Goal: Task Accomplishment & Management: Complete application form

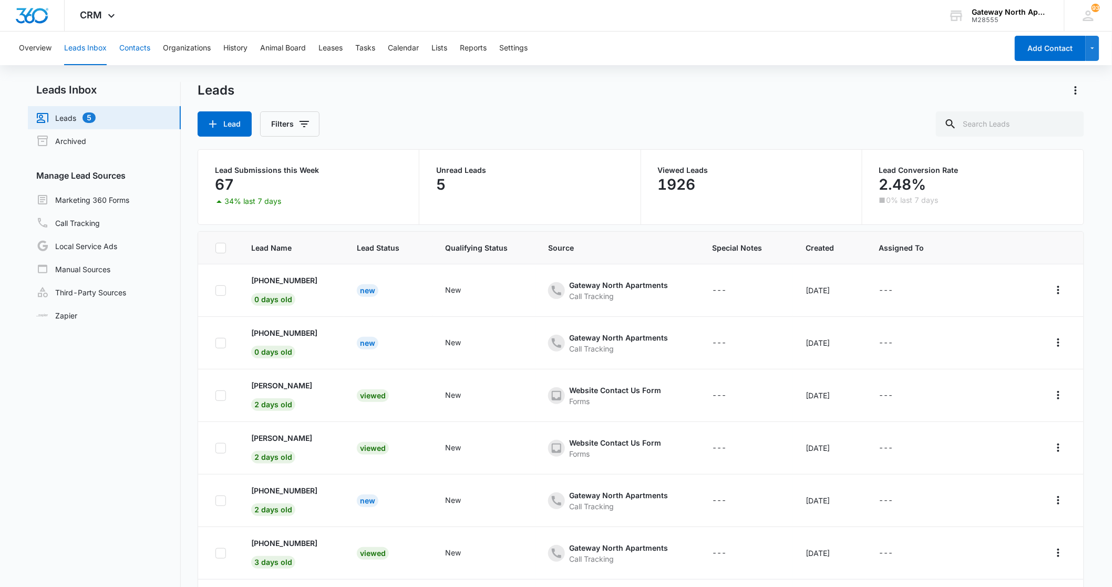
click at [133, 50] on button "Contacts" at bounding box center [134, 49] width 31 height 34
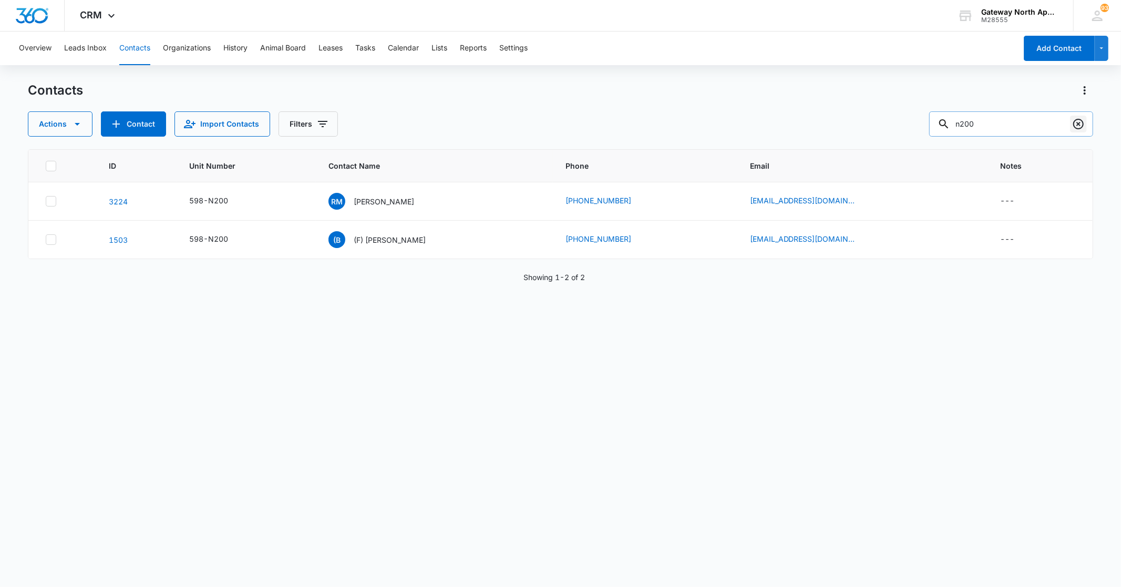
click at [1076, 125] on icon "Clear" at bounding box center [1078, 124] width 13 height 13
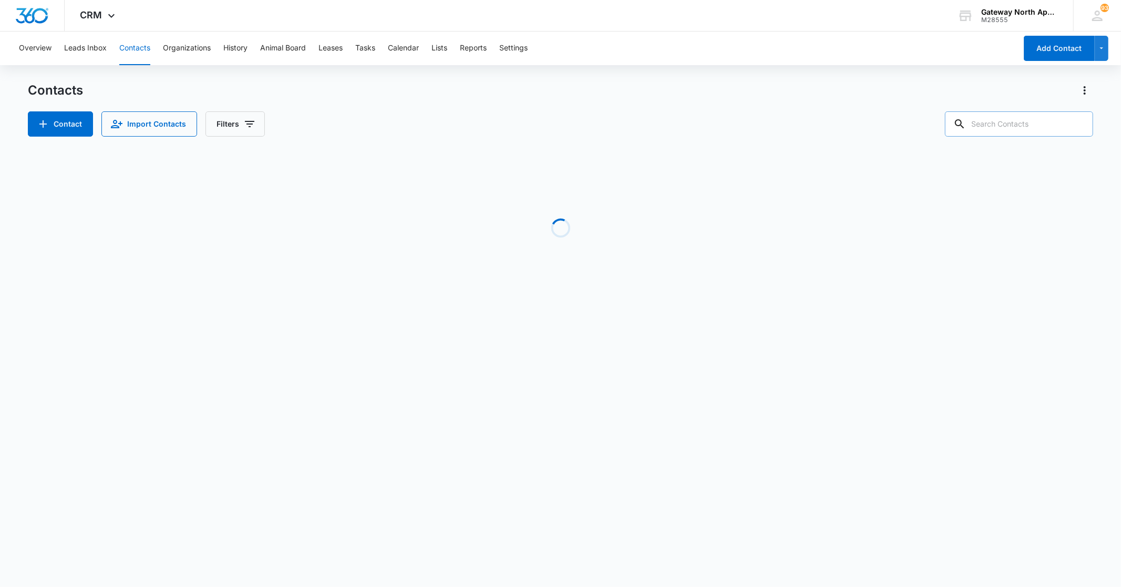
click at [1054, 125] on input "text" at bounding box center [1019, 123] width 148 height 25
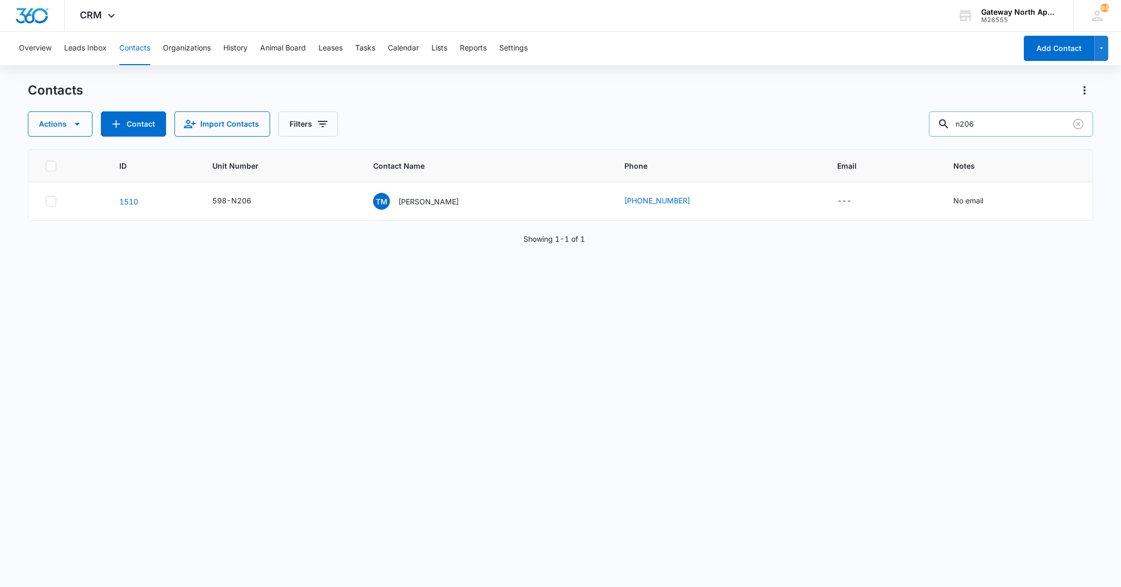
click at [997, 128] on input "n206" at bounding box center [1011, 123] width 164 height 25
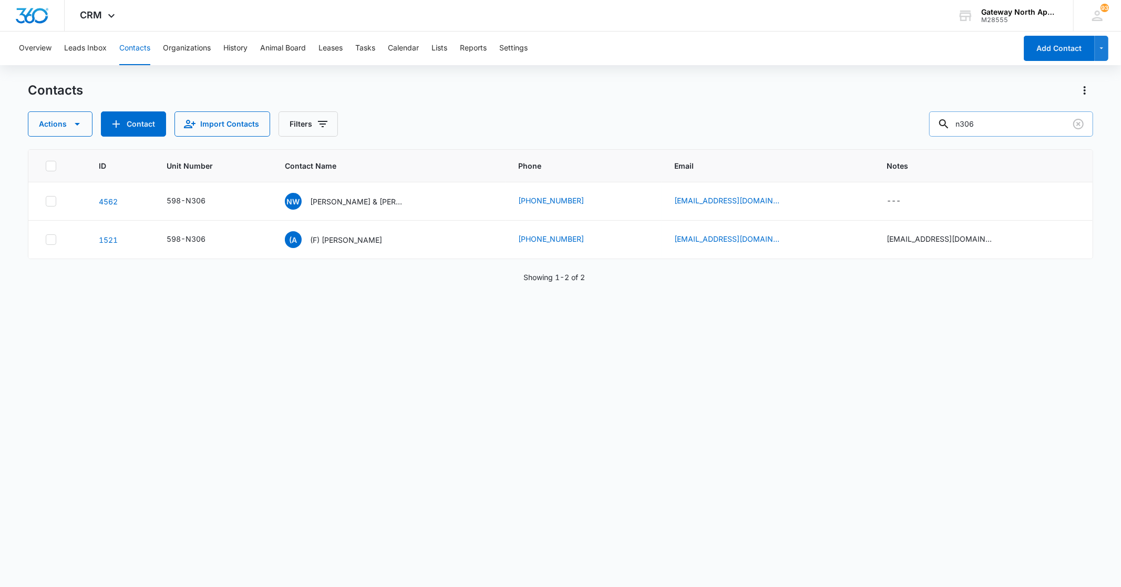
click at [1021, 119] on input "n306" at bounding box center [1011, 123] width 164 height 25
type input "n203"
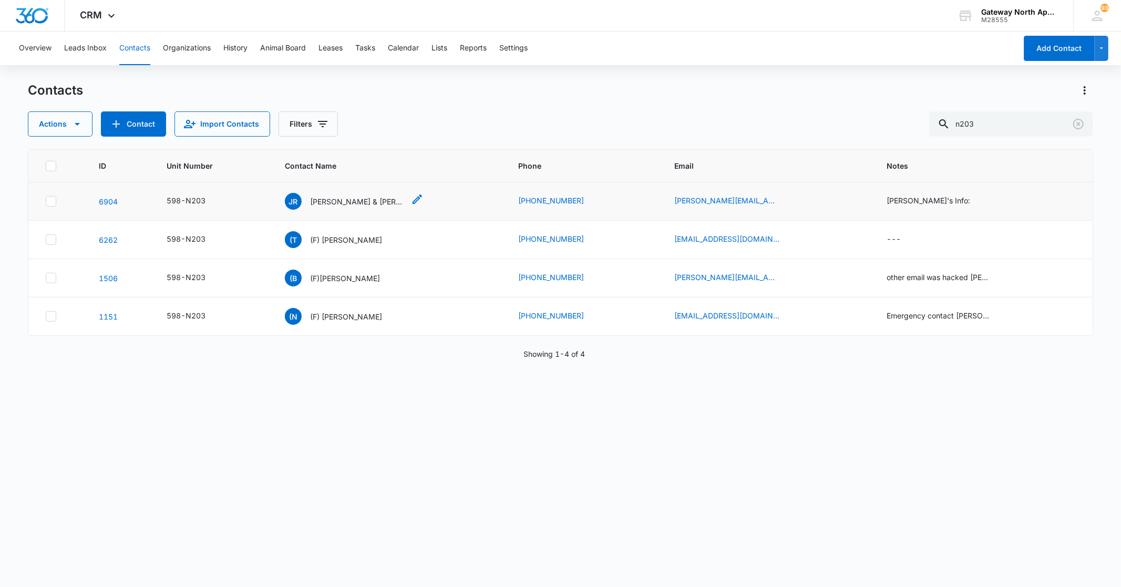
click at [351, 197] on p "Joel Robles III & Maria Martinez" at bounding box center [357, 201] width 95 height 11
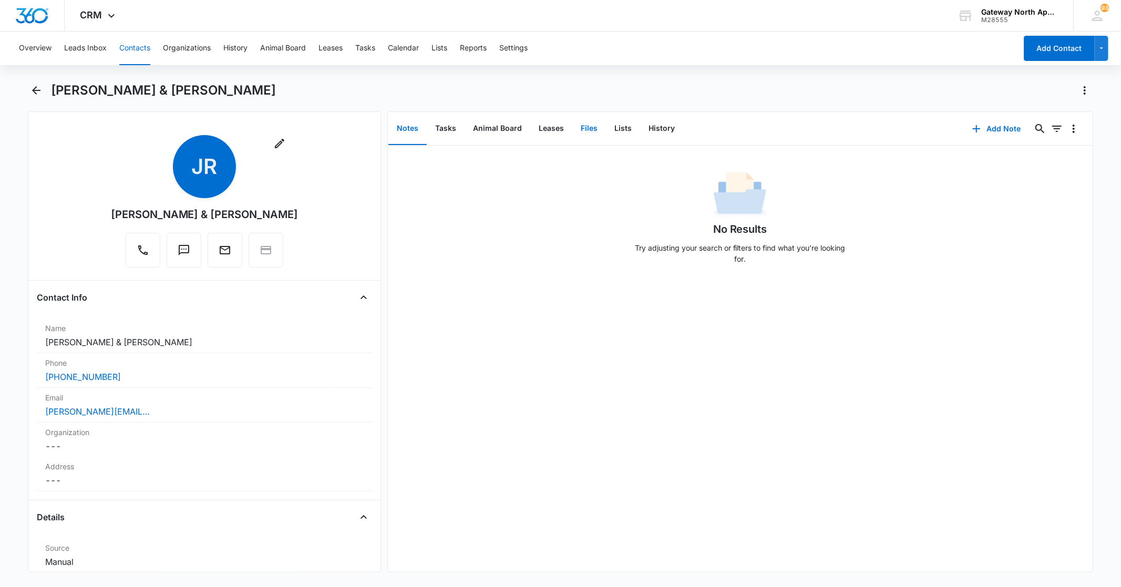
click at [578, 125] on button "Files" at bounding box center [590, 129] width 34 height 33
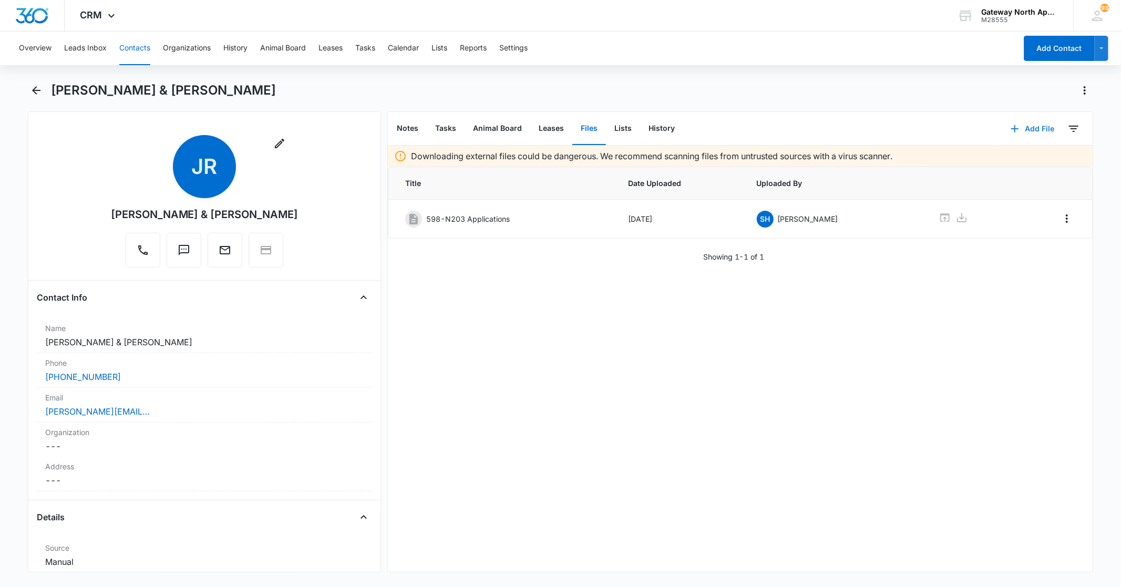
click at [1028, 126] on button "Add File" at bounding box center [1032, 128] width 65 height 25
click at [1001, 161] on div "Upload Files" at bounding box center [1018, 161] width 42 height 7
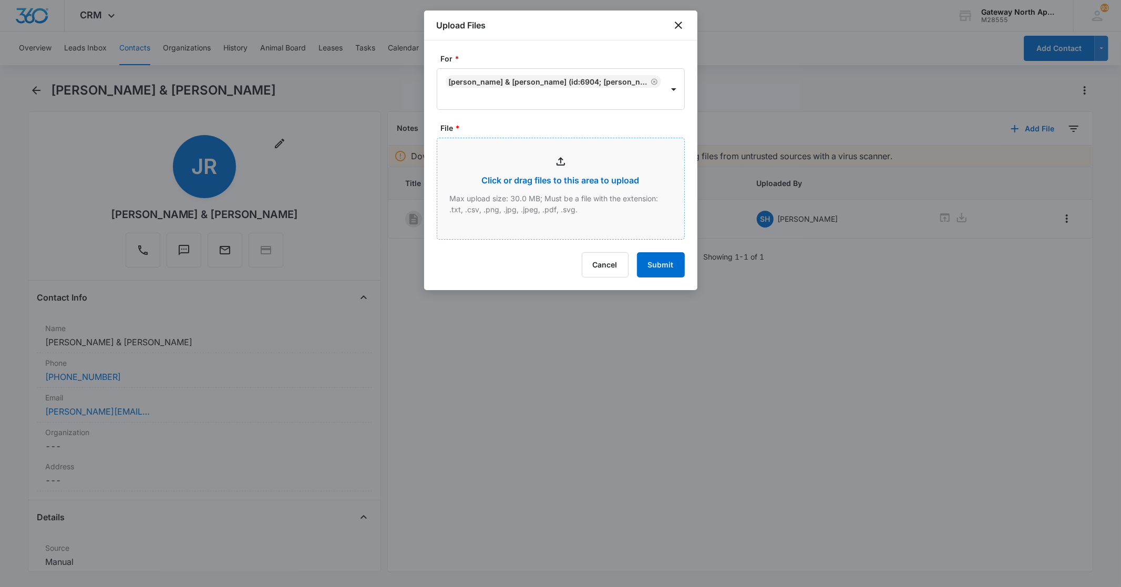
type input "C:\fakepath\N203 Lease_09082025151918.pdf"
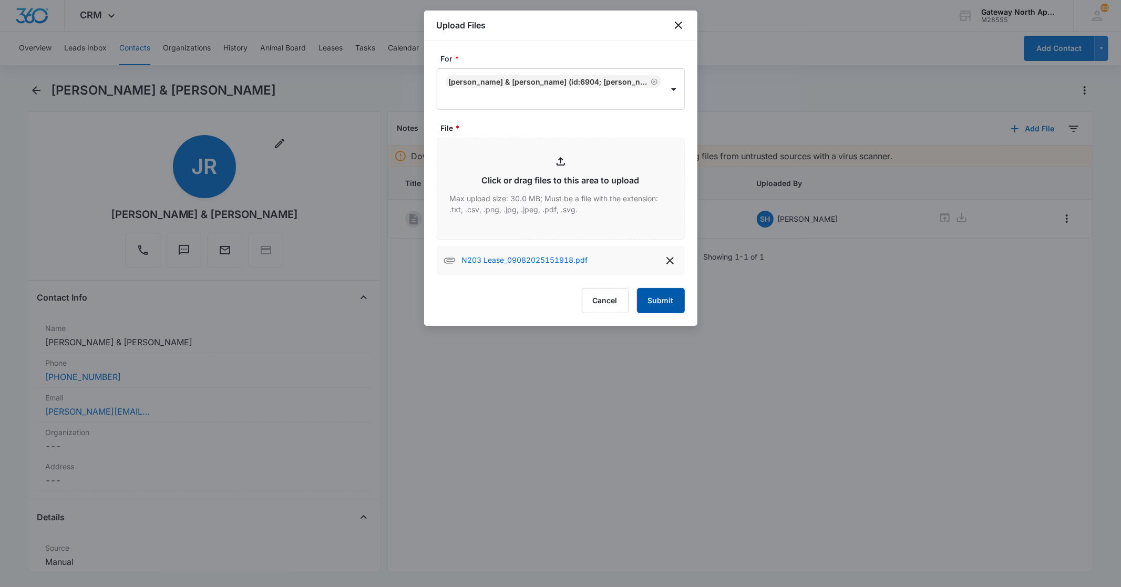
click at [668, 302] on button "Submit" at bounding box center [661, 300] width 48 height 25
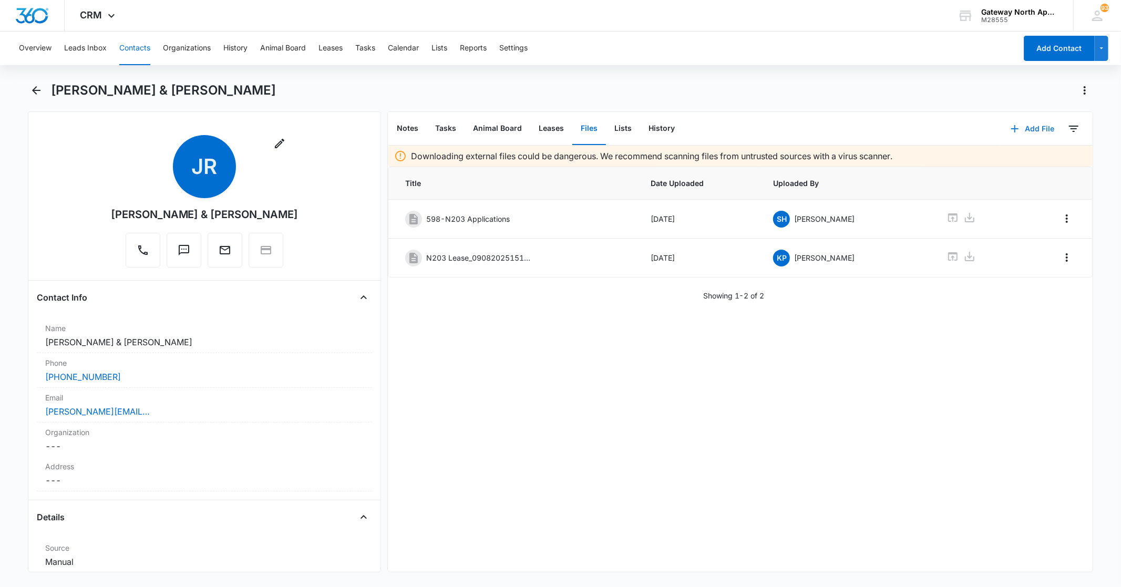
click at [1027, 126] on button "Add File" at bounding box center [1032, 128] width 65 height 25
click at [1017, 164] on div "Upload Files" at bounding box center [1018, 161] width 42 height 7
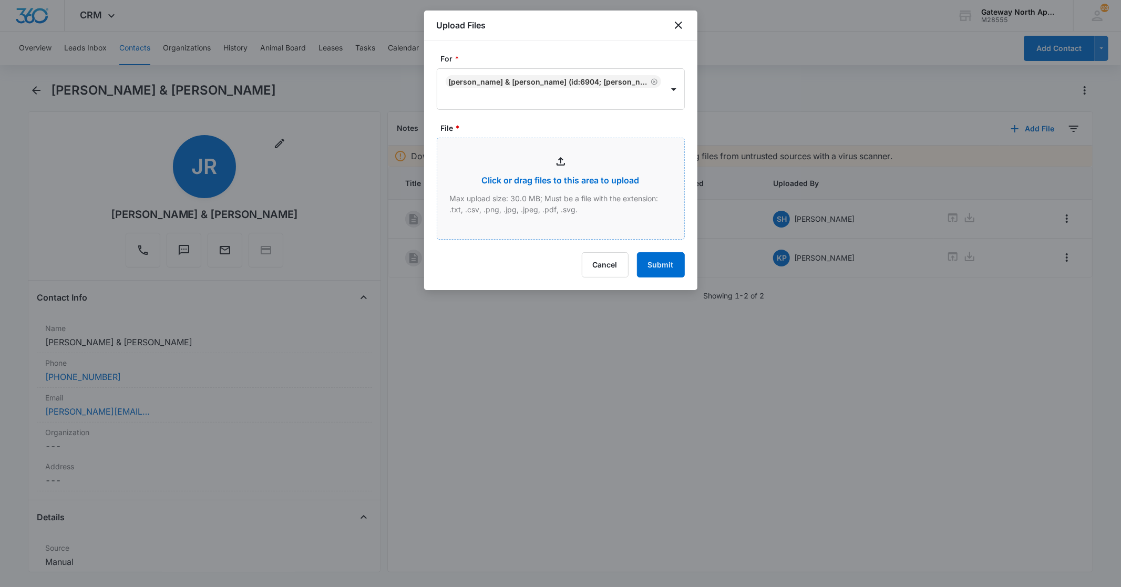
type input "C:\fakepath\N203 Lease Packet_09082025152017.pdf"
click at [661, 267] on button "Submit" at bounding box center [661, 264] width 48 height 25
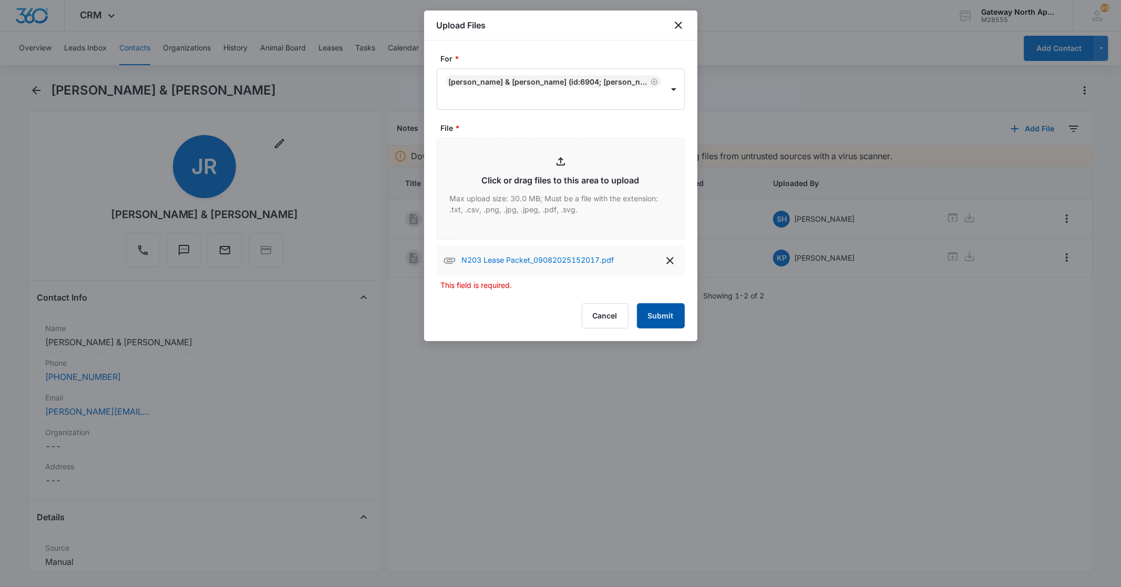
click at [663, 318] on button "Submit" at bounding box center [661, 315] width 48 height 25
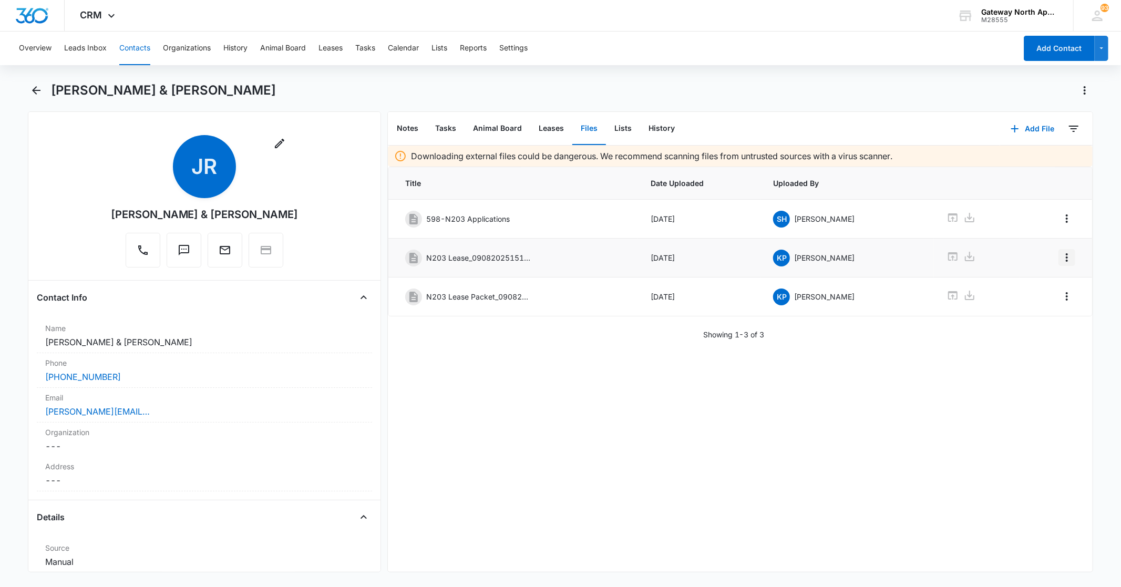
click at [1061, 257] on icon "Overflow Menu" at bounding box center [1067, 257] width 13 height 13
click at [1023, 288] on div "Edit" at bounding box center [1030, 287] width 22 height 7
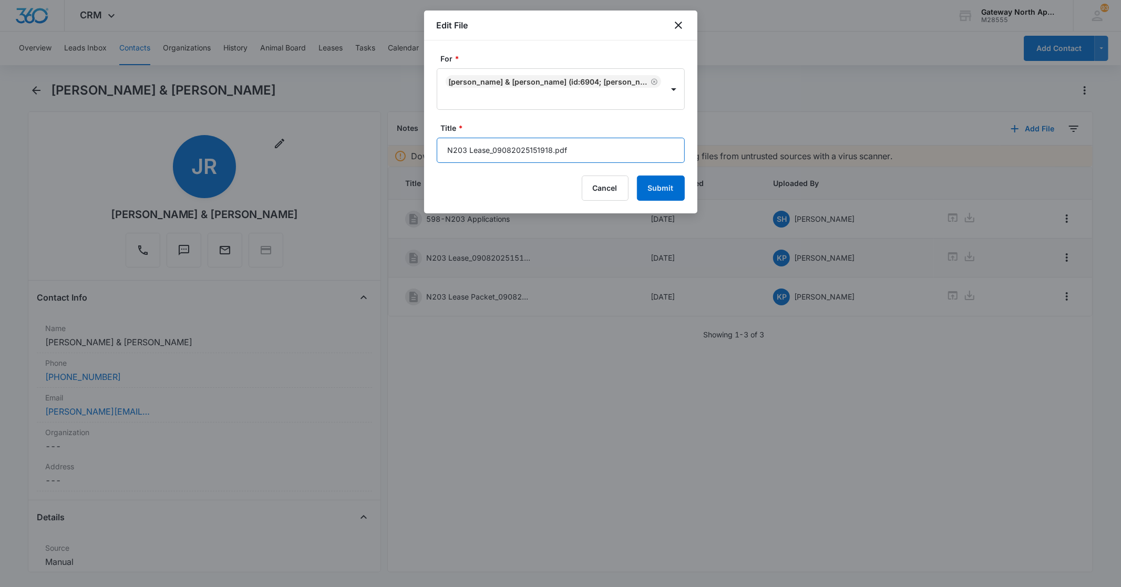
click at [596, 156] on input "N203 Lease_09082025151918.pdf" at bounding box center [561, 150] width 248 height 25
type input "N"
type input "598-N203 Lease"
click at [663, 186] on button "Submit" at bounding box center [661, 188] width 48 height 25
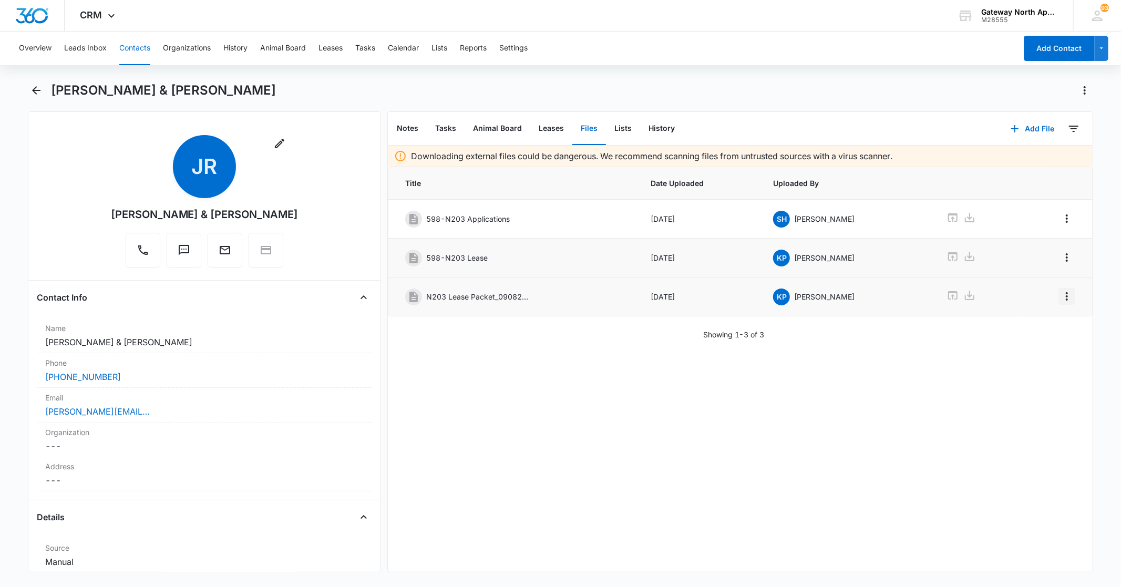
click at [1061, 299] on icon "Overflow Menu" at bounding box center [1067, 296] width 13 height 13
click at [1037, 327] on div "Edit" at bounding box center [1030, 327] width 22 height 7
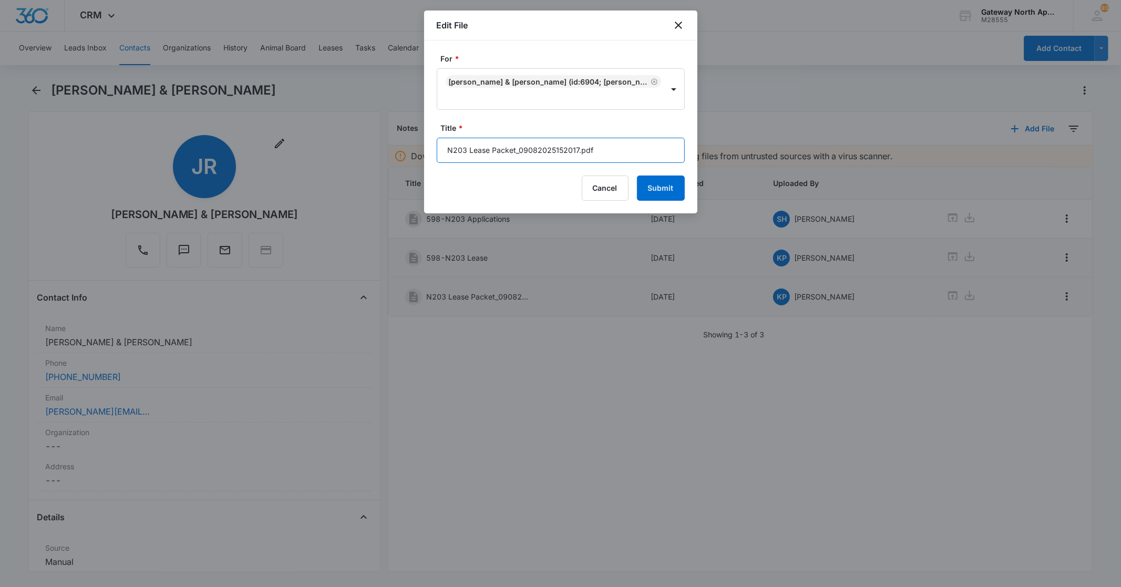
click at [624, 146] on input "N203 Lease Packet_09082025152017.pdf" at bounding box center [561, 150] width 248 height 25
click at [445, 147] on input "N203 Lease Packet" at bounding box center [561, 150] width 248 height 25
type input "598-N203 Lease Packet"
click at [672, 184] on button "Submit" at bounding box center [661, 188] width 48 height 25
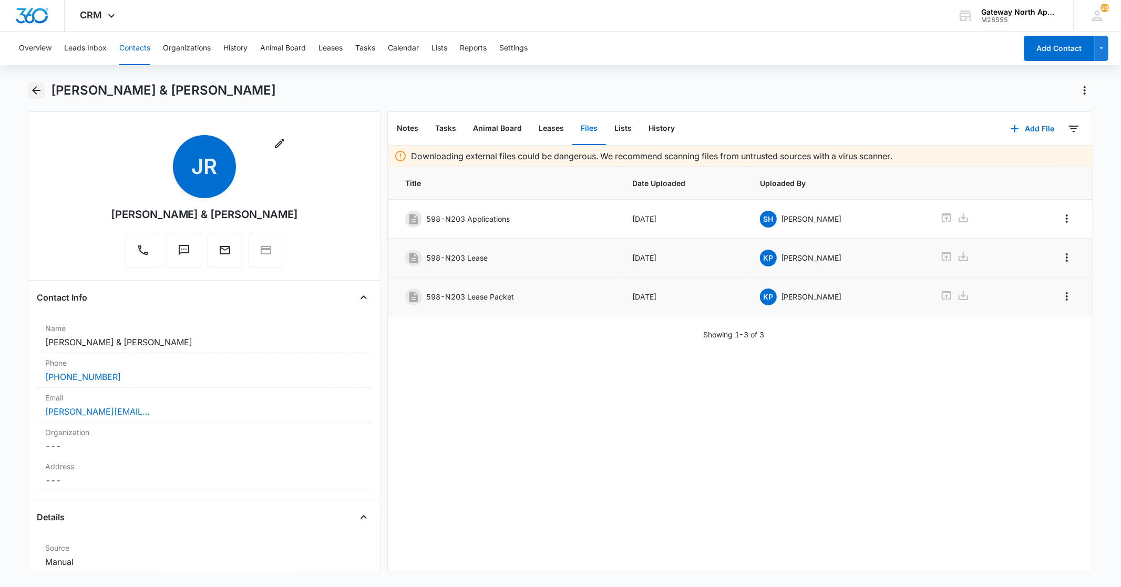
click at [34, 86] on icon "Back" at bounding box center [36, 90] width 13 height 13
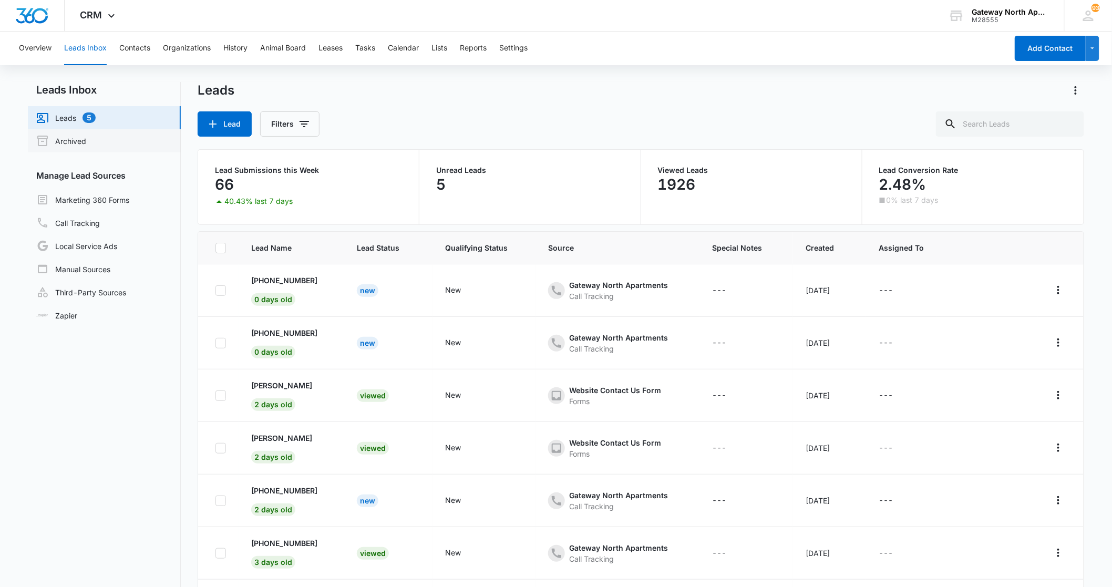
click at [86, 137] on link "Archived" at bounding box center [61, 141] width 50 height 13
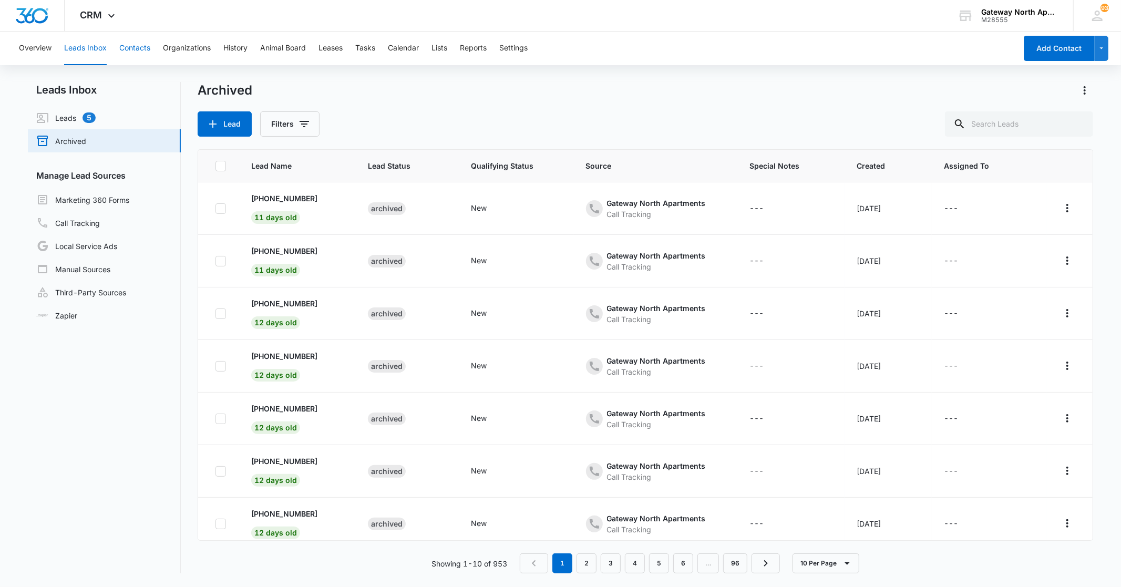
click at [138, 49] on button "Contacts" at bounding box center [134, 49] width 31 height 34
click at [129, 45] on button "Contacts" at bounding box center [134, 49] width 31 height 34
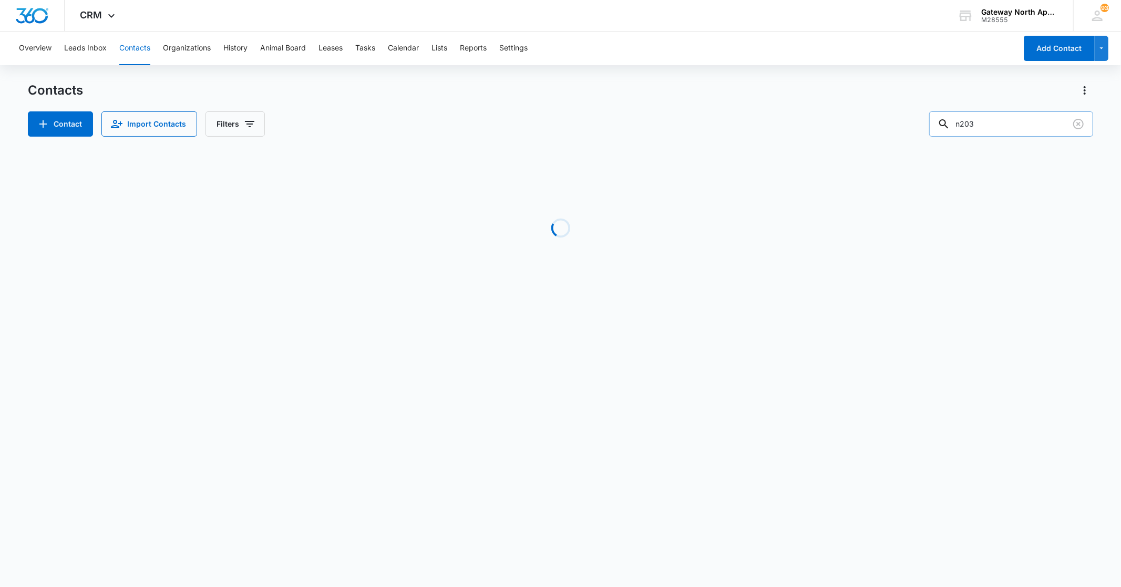
click at [1018, 128] on input "n203" at bounding box center [1011, 123] width 164 height 25
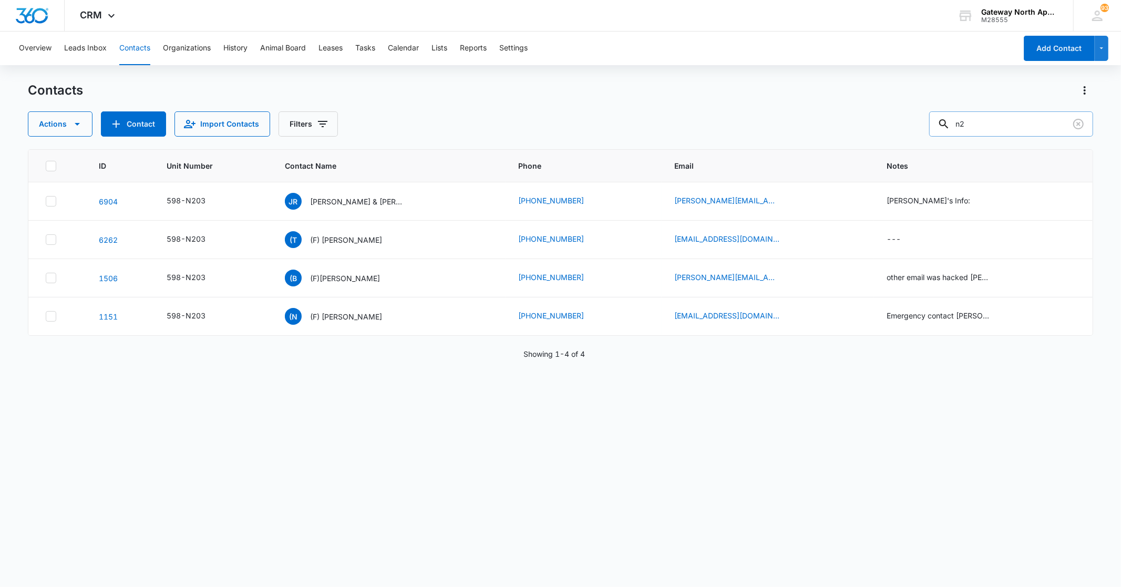
type input "n"
type input "H101"
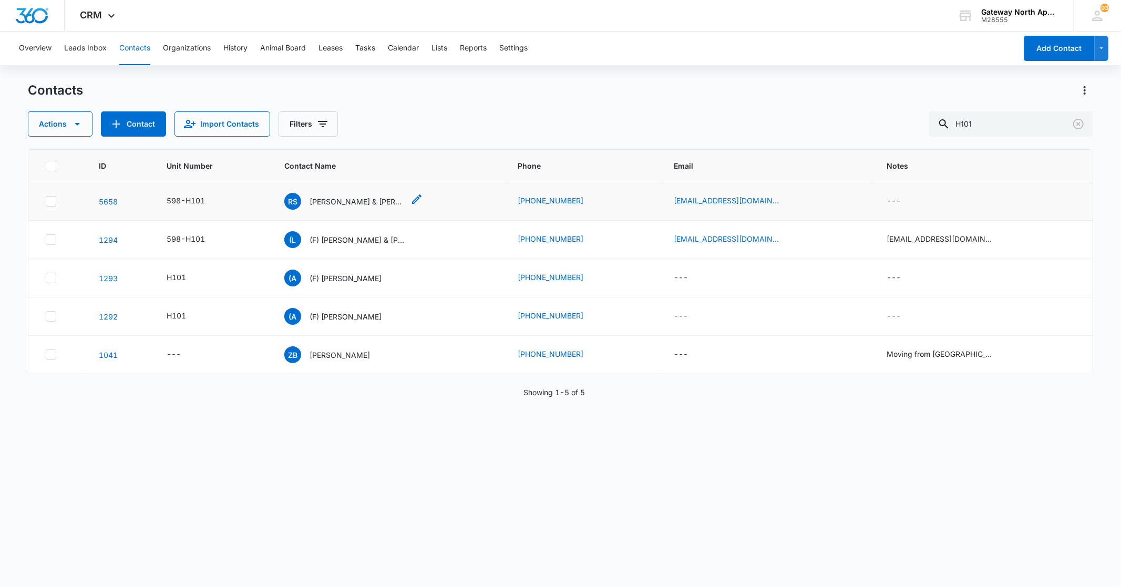
click at [347, 201] on p "[PERSON_NAME] & [PERSON_NAME]" at bounding box center [357, 201] width 95 height 11
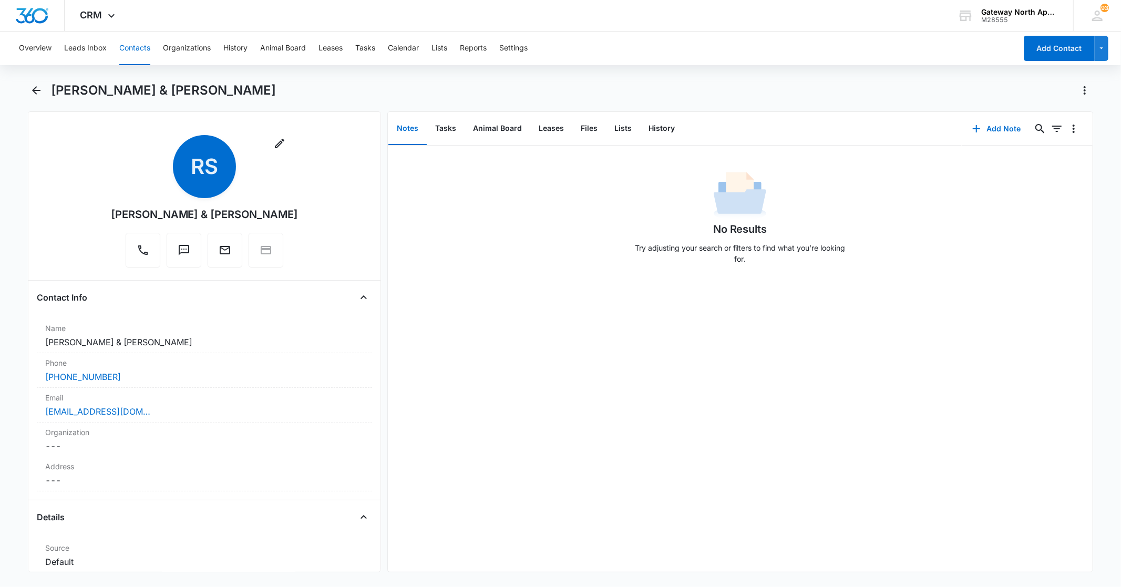
drag, startPoint x: 637, startPoint y: 407, endPoint x: 607, endPoint y: 487, distance: 84.9
click at [637, 407] on div "No Results Try adjusting your search or filters to find what you’re looking for." at bounding box center [740, 359] width 705 height 426
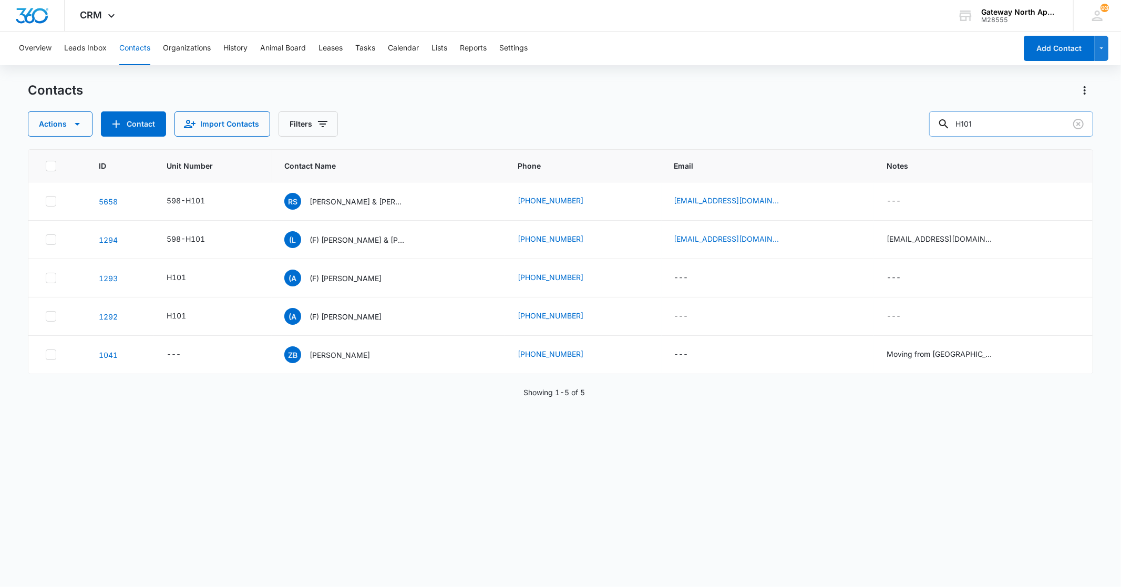
click at [1001, 122] on input "H101" at bounding box center [1011, 123] width 164 height 25
type input "H"
type input "m201"
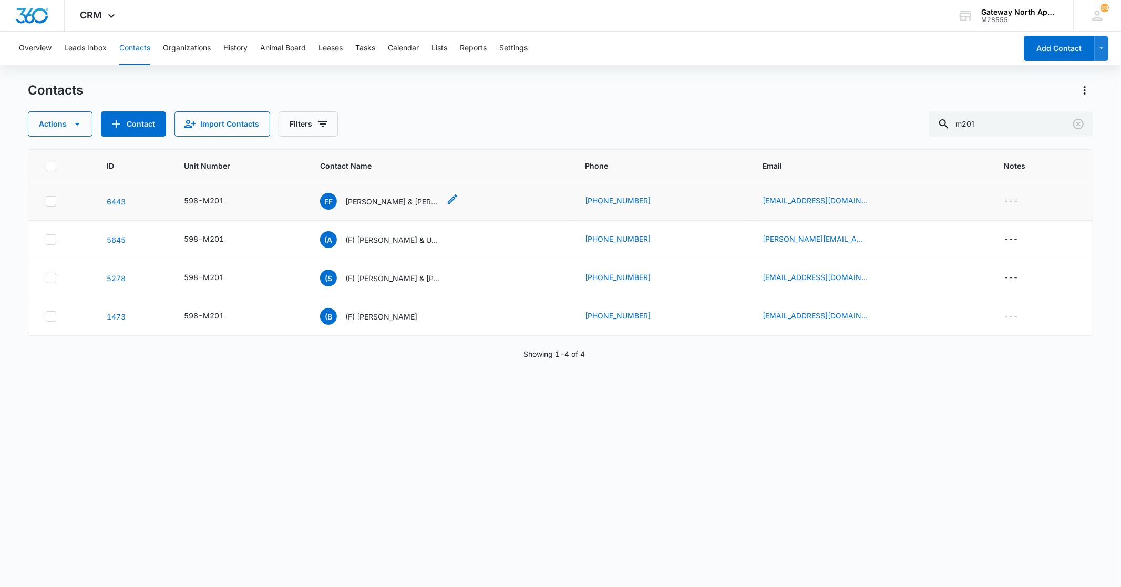
click at [381, 201] on p "[PERSON_NAME] & [PERSON_NAME]" at bounding box center [392, 201] width 95 height 11
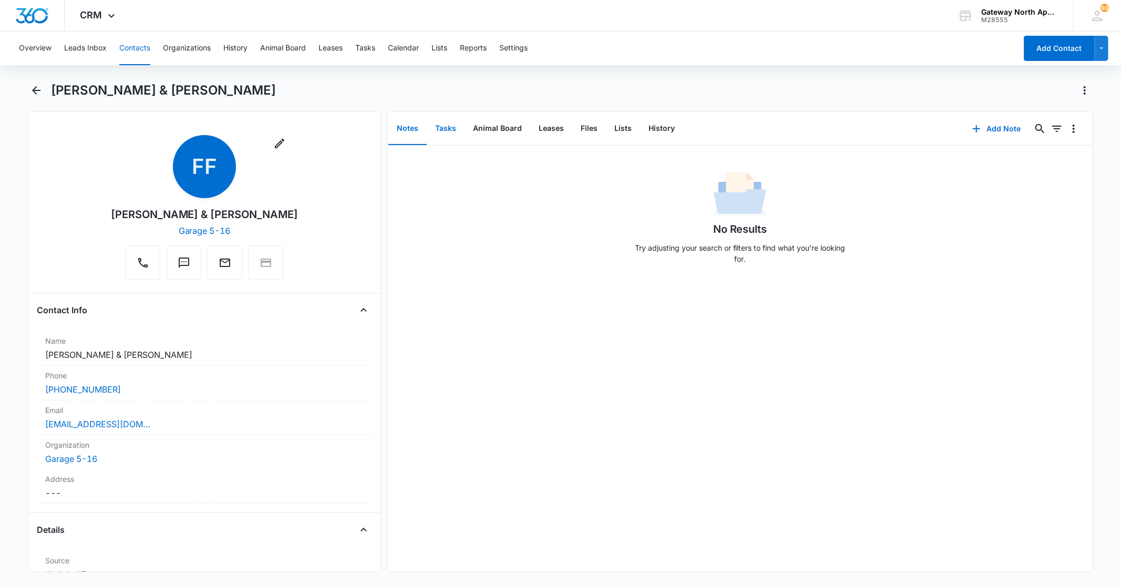
click at [441, 122] on button "Tasks" at bounding box center [446, 129] width 38 height 33
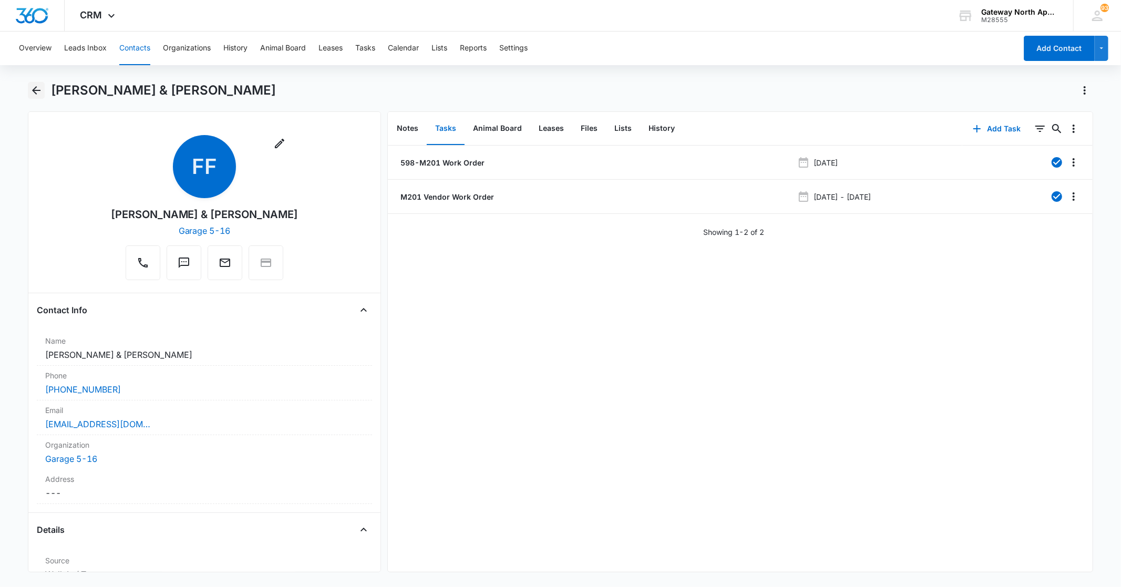
click at [37, 93] on icon "Back" at bounding box center [36, 90] width 13 height 13
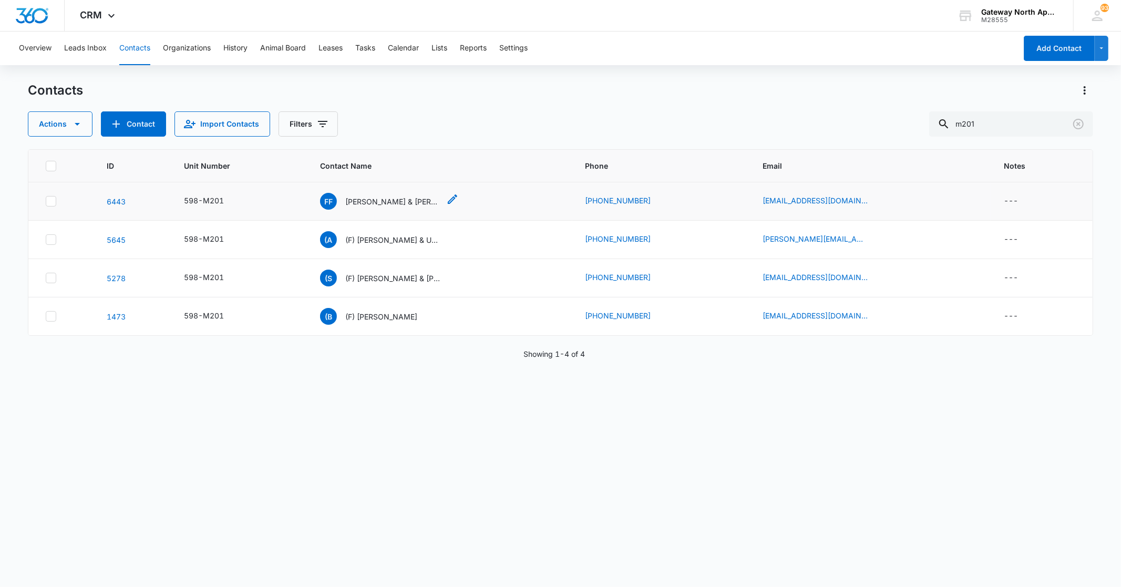
click at [392, 200] on p "[PERSON_NAME] & [PERSON_NAME]" at bounding box center [392, 201] width 95 height 11
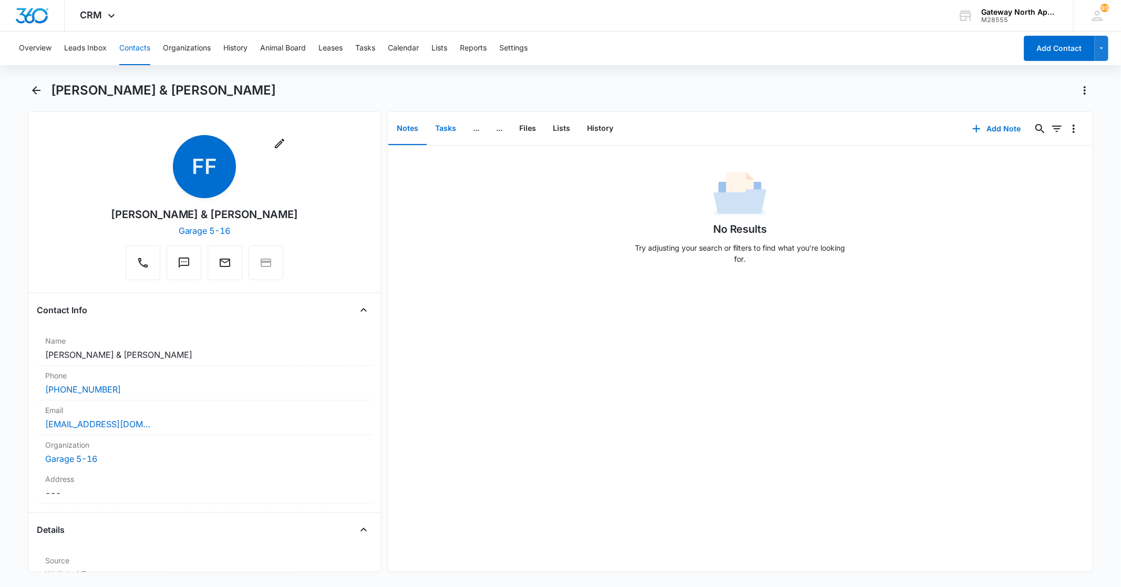
click at [442, 125] on button "Tasks" at bounding box center [446, 129] width 38 height 33
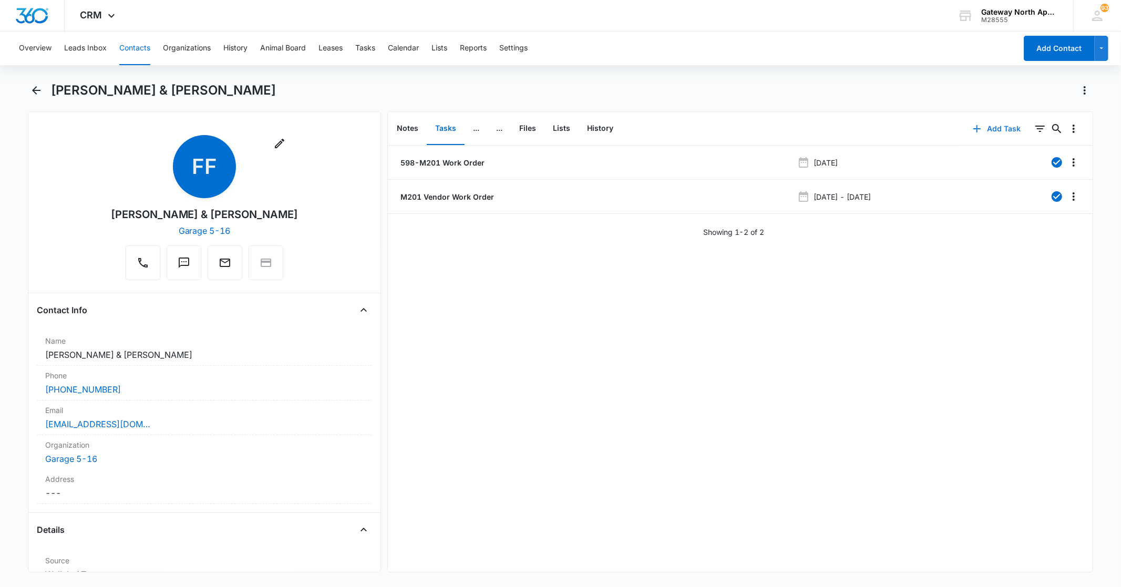
click at [987, 127] on button "Add Task" at bounding box center [997, 128] width 69 height 25
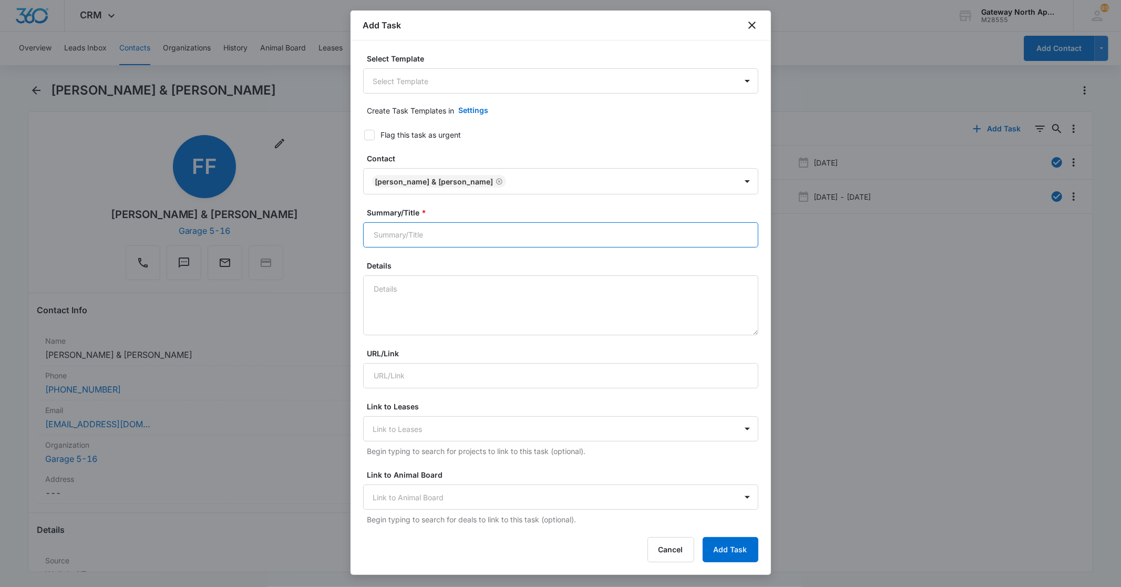
click at [647, 238] on input "Summary/Title *" at bounding box center [560, 234] width 395 height 25
type input "598-M201"
click at [622, 301] on textarea "Details" at bounding box center [560, 305] width 395 height 60
click at [449, 309] on textarea "She said she can be available around noon is the best time if possible the dish…" at bounding box center [560, 305] width 395 height 60
click at [448, 300] on textarea "She said she can be available around noon is the best time if possible, the dis…" at bounding box center [560, 305] width 395 height 60
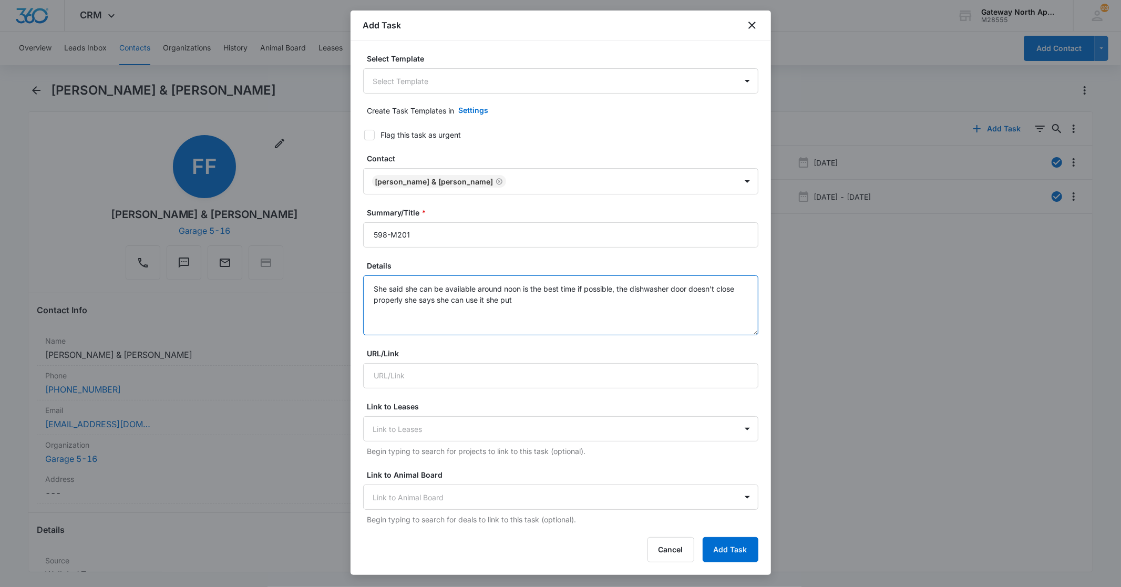
click at [555, 305] on textarea "She said she can be available around noon is the best time if possible, the dis…" at bounding box center [560, 305] width 395 height 60
click at [568, 297] on textarea "She said she can be available around noon is the best time, if possible, the di…" at bounding box center [560, 305] width 395 height 60
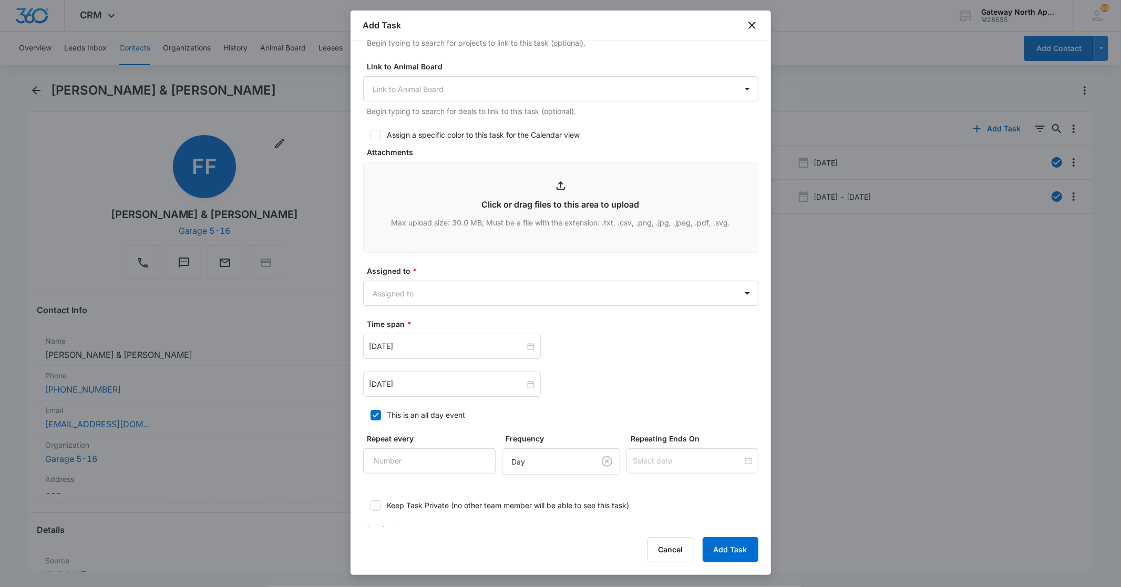
scroll to position [458, 0]
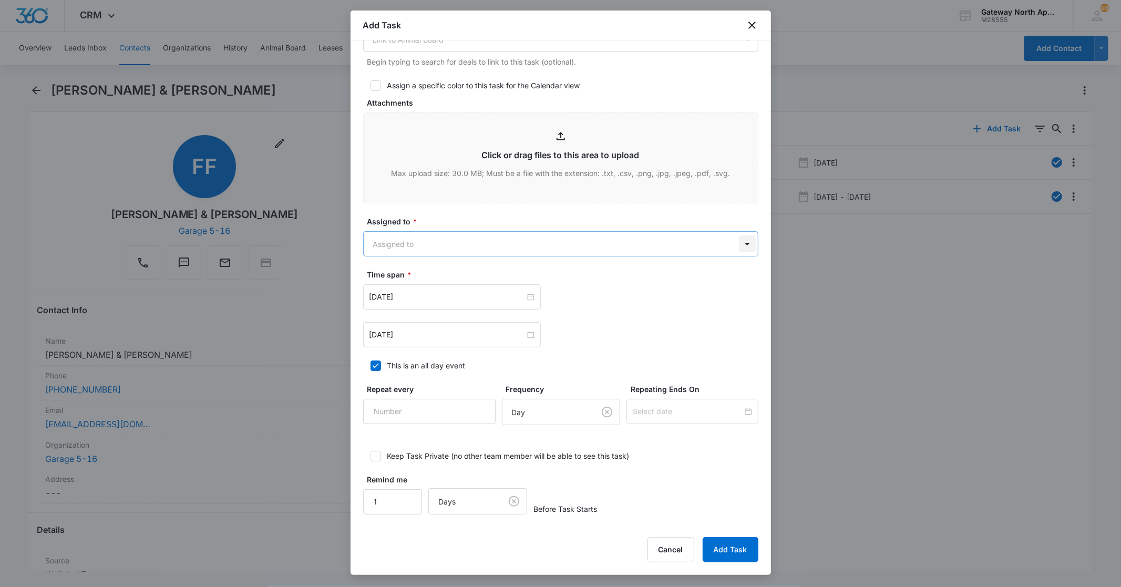
click at [732, 240] on body "CRM Apps Reputation Websites Forms CRM Email Social Content Ads Intelligence Fi…" at bounding box center [560, 293] width 1121 height 587
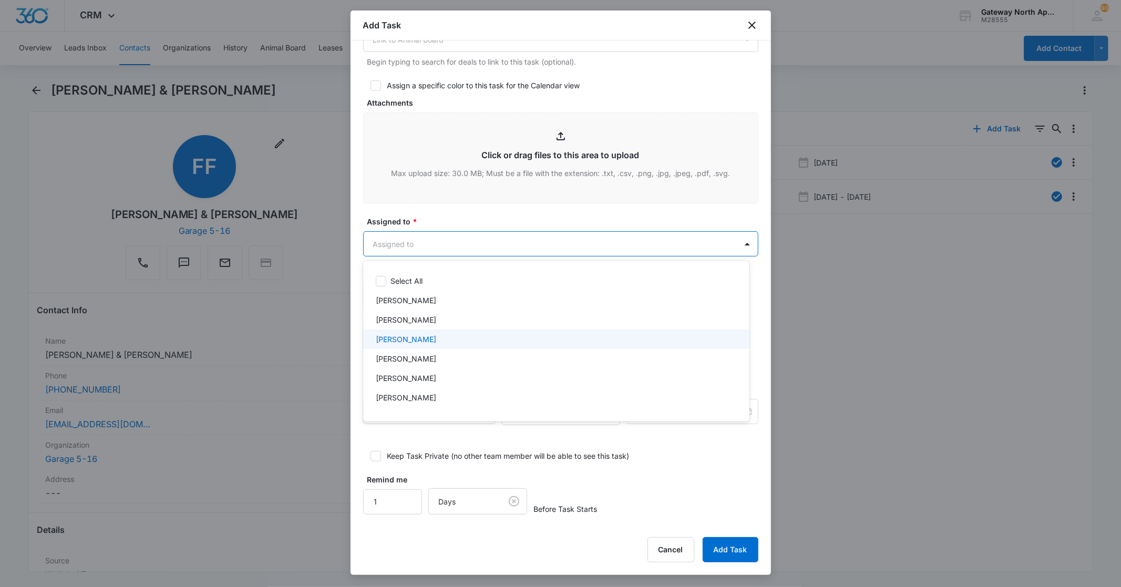
click at [418, 339] on p "[PERSON_NAME]" at bounding box center [406, 339] width 60 height 11
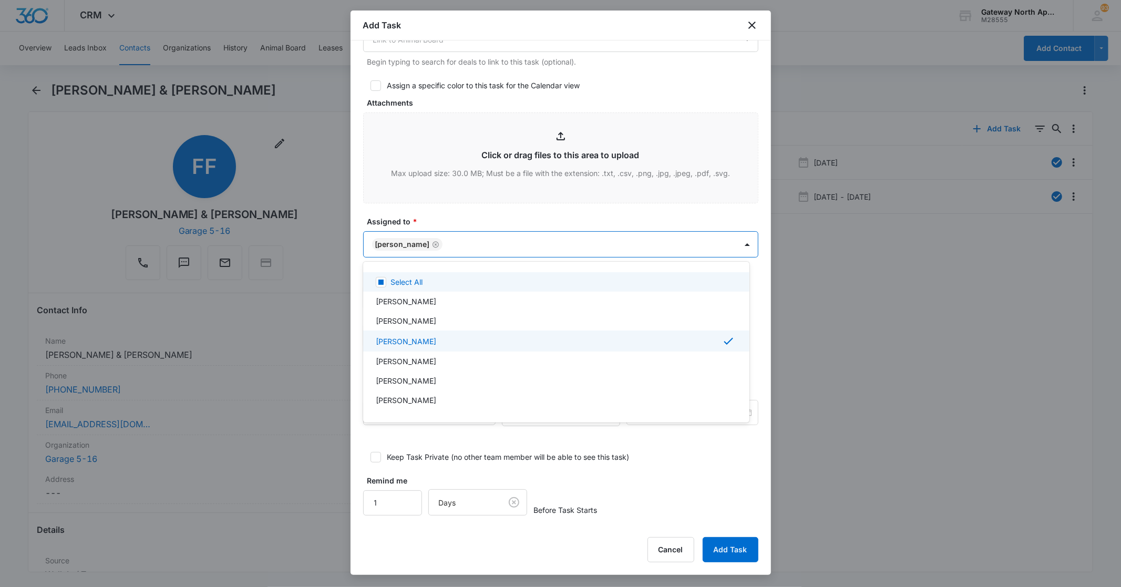
click at [519, 221] on div at bounding box center [560, 293] width 1121 height 587
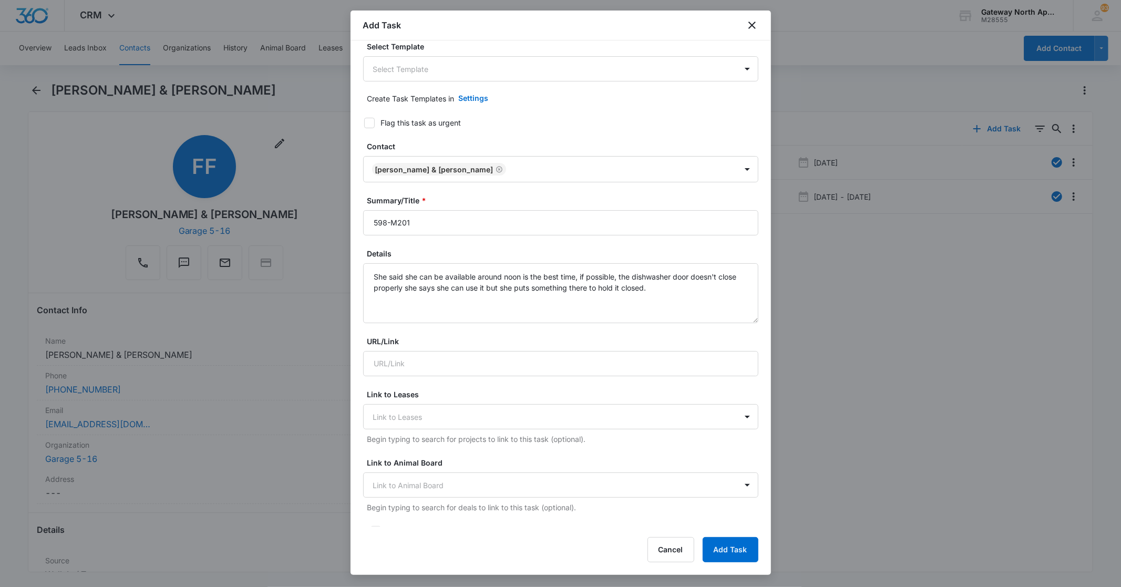
scroll to position [0, 0]
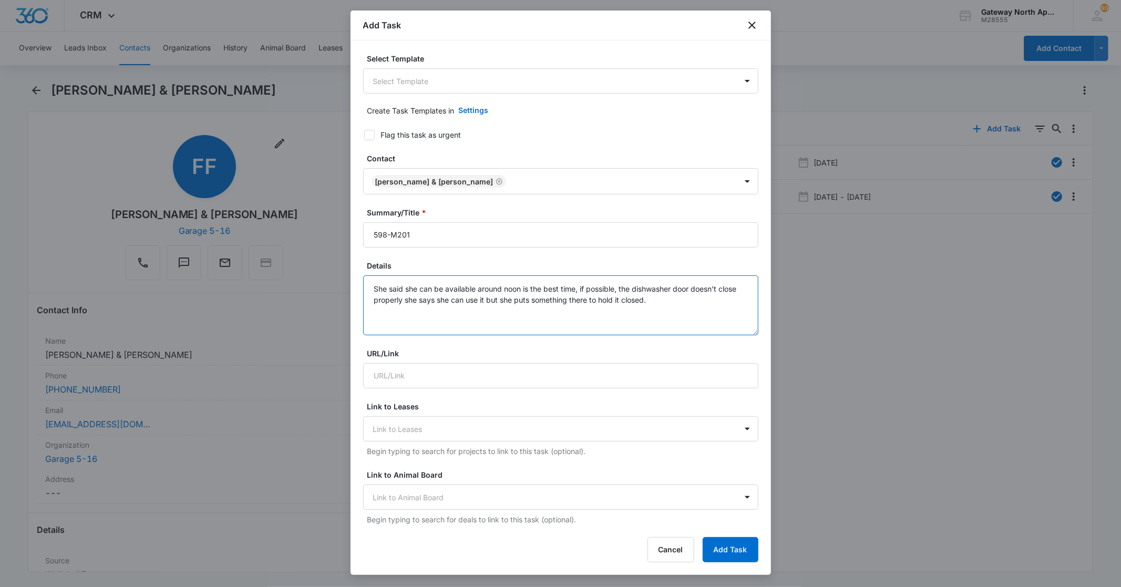
click at [576, 289] on textarea "She said she can be available around noon is the best time, if possible, the di…" at bounding box center [560, 305] width 395 height 60
type textarea "She said she can be available around noon is the best time [DATE] and if she ca…"
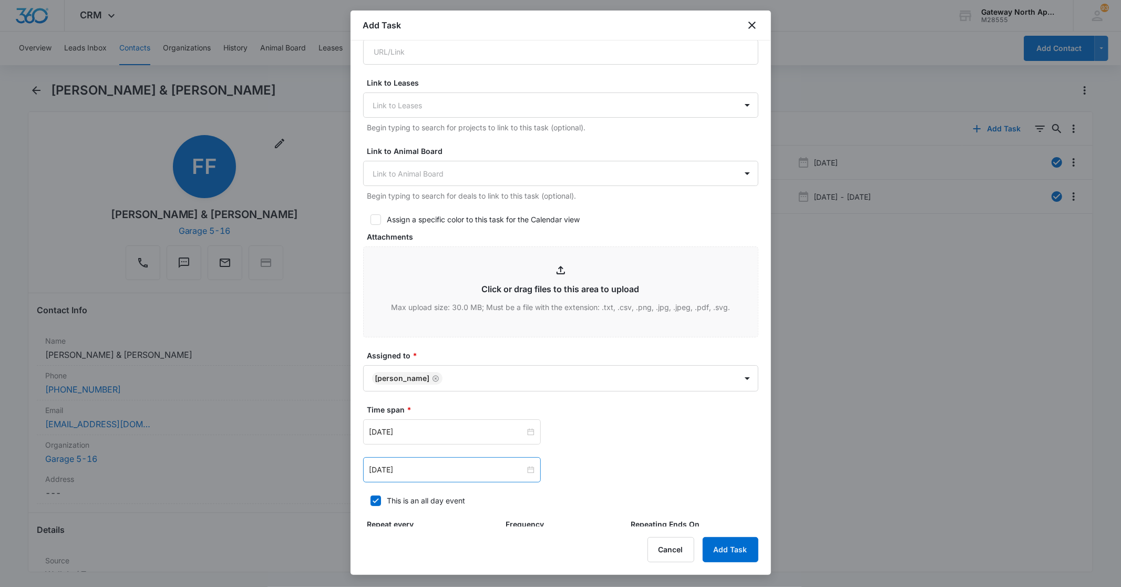
scroll to position [350, 0]
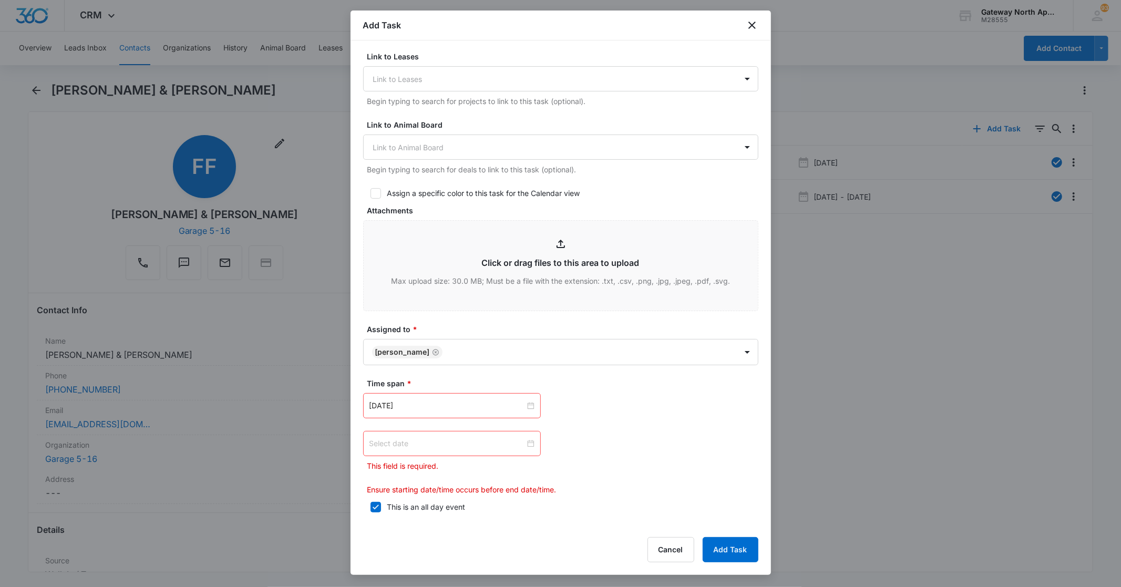
type textarea "She said she can be available around noon is the best time [DATE] and if she ca…"
click at [525, 442] on div at bounding box center [452, 444] width 165 height 12
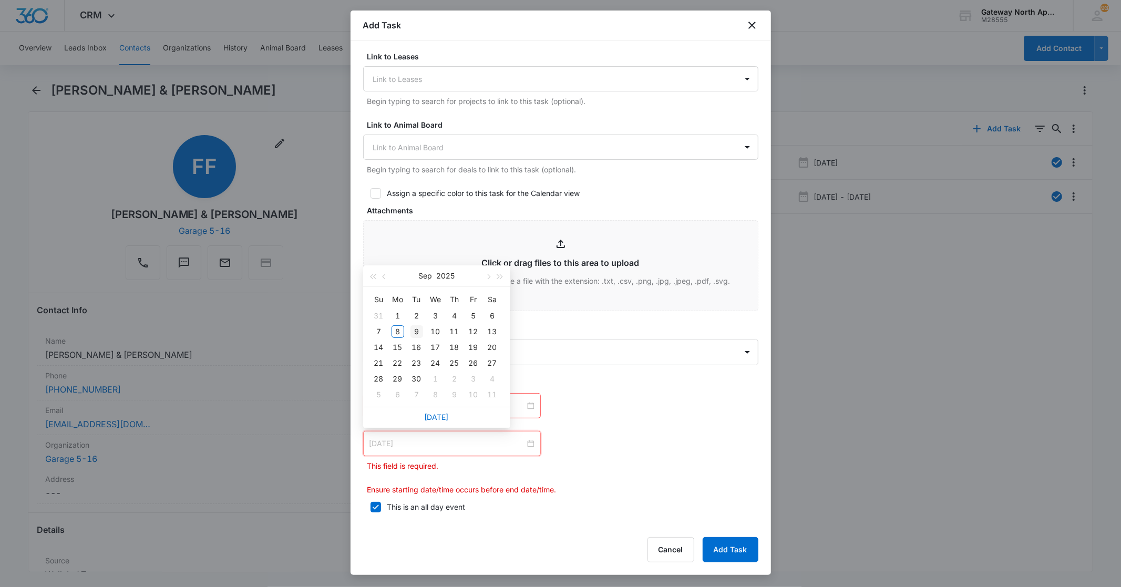
type input "[DATE]"
click at [416, 330] on div "9" at bounding box center [417, 331] width 13 height 13
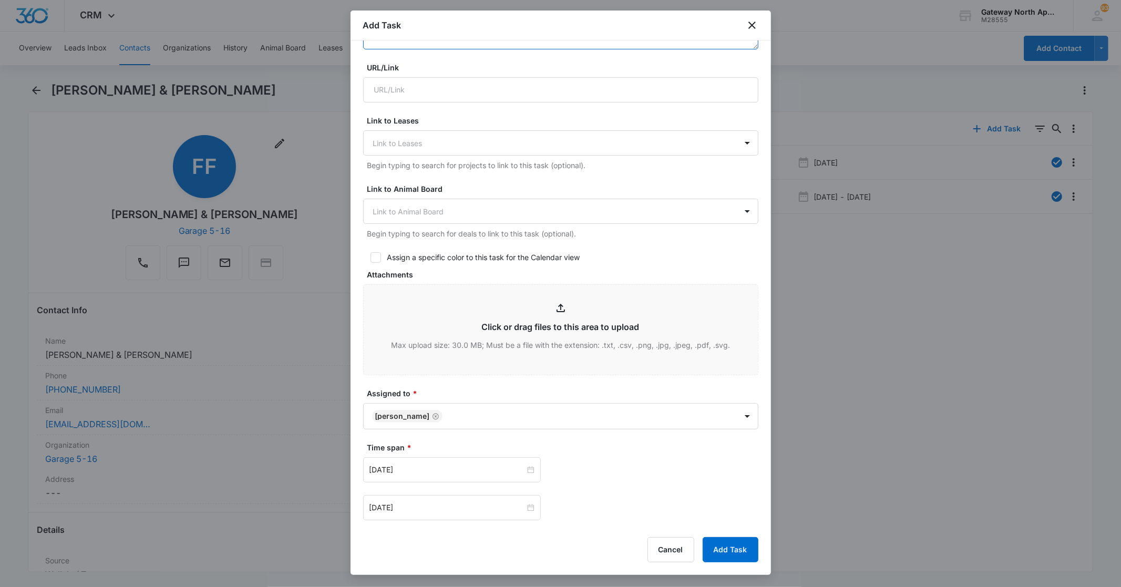
scroll to position [458, 0]
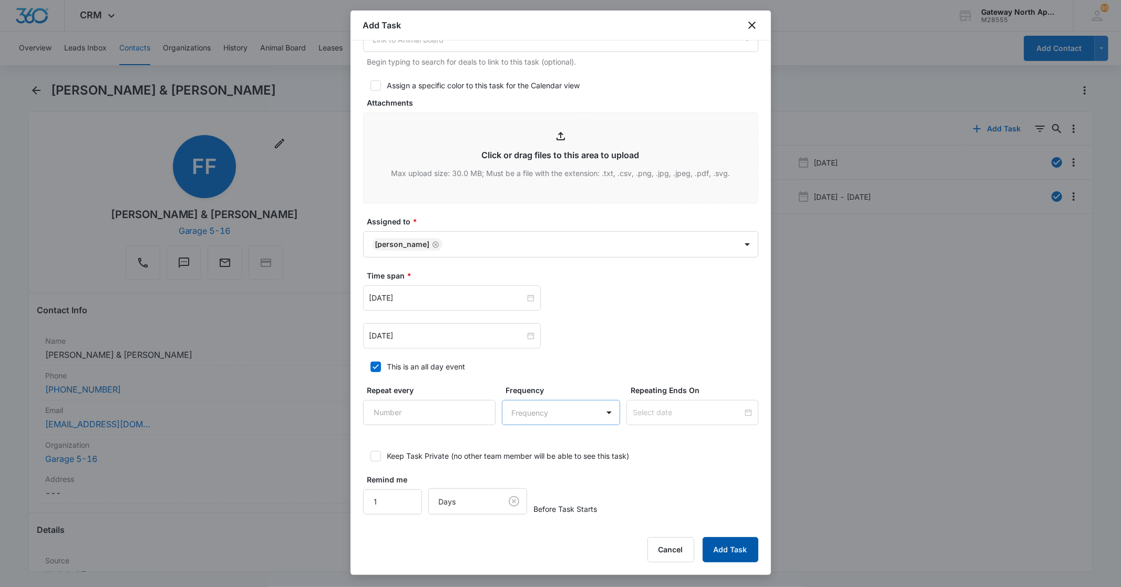
type textarea "She said she can be available around noon is the best time [DATE] and if she ca…"
click at [733, 545] on button "Add Task" at bounding box center [731, 549] width 56 height 25
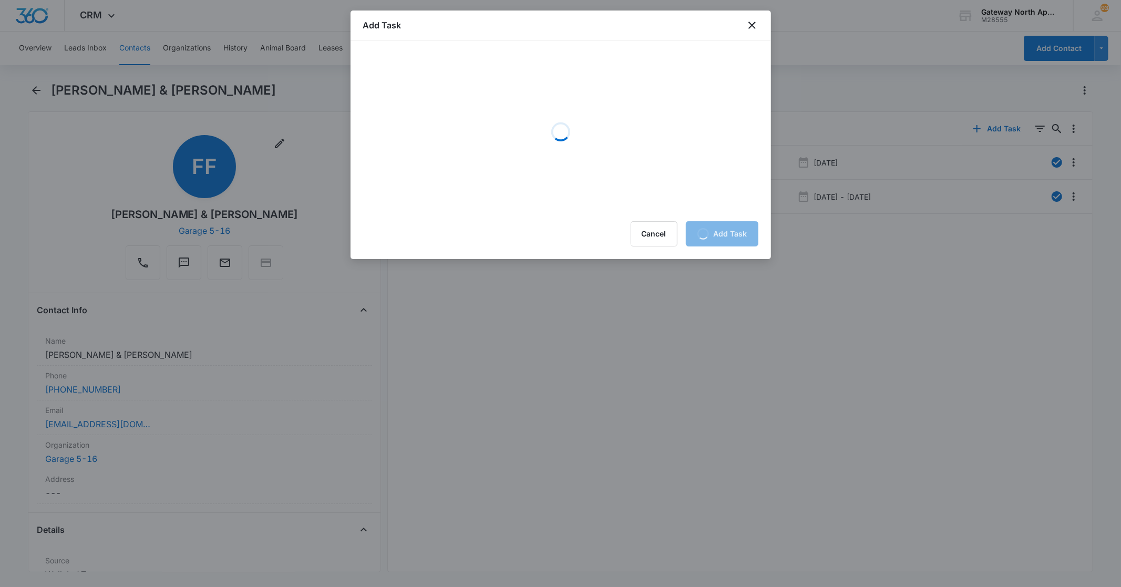
scroll to position [0, 0]
